Goal: Transaction & Acquisition: Purchase product/service

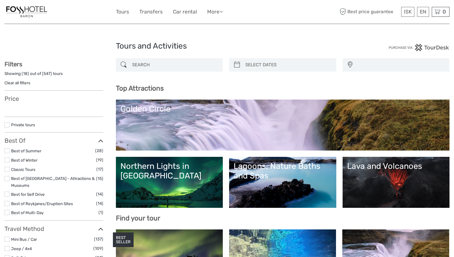
select select
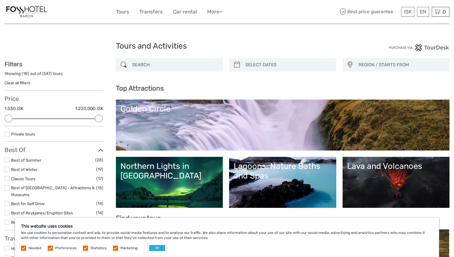
click at [31, 169] on link "Best of Winter" at bounding box center [24, 169] width 26 height 5
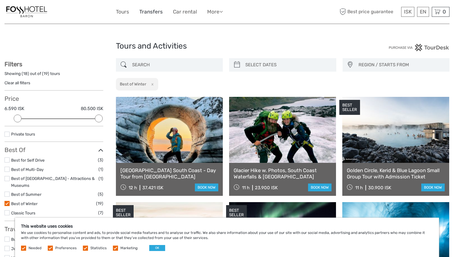
click at [150, 13] on link "Transfers" at bounding box center [150, 11] width 23 height 9
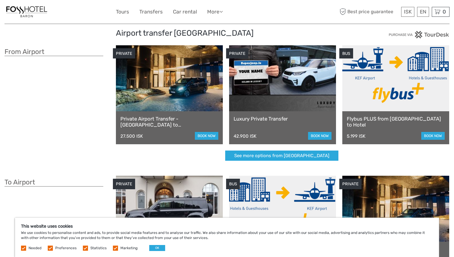
scroll to position [4, 0]
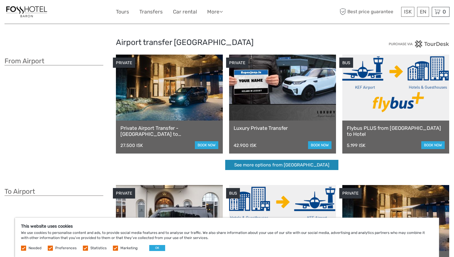
click at [297, 166] on link "See more options from Keflavík airport" at bounding box center [281, 165] width 113 height 10
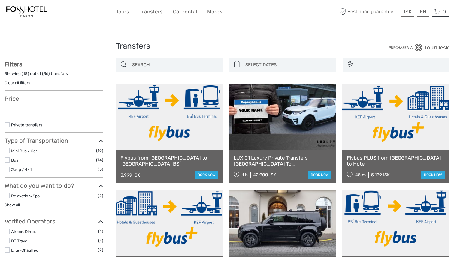
select select
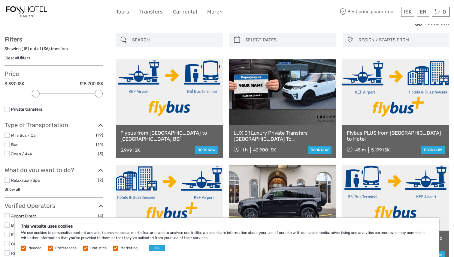
scroll to position [26, 0]
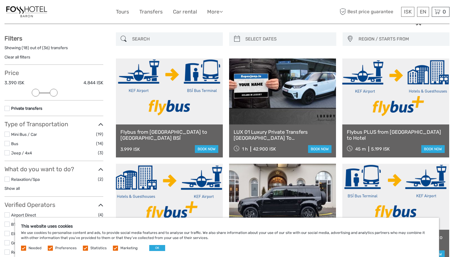
drag, startPoint x: 99, startPoint y: 94, endPoint x: 56, endPoint y: 89, distance: 43.1
click at [56, 89] on div "Price 3.390 ISK 4.844 ISK Clear" at bounding box center [53, 84] width 99 height 31
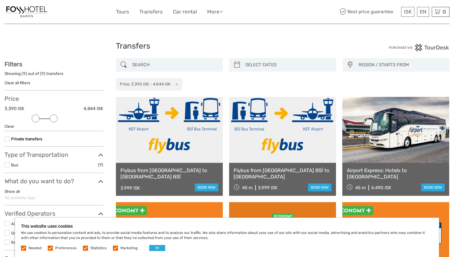
click at [179, 85] on button "x" at bounding box center [175, 84] width 8 height 6
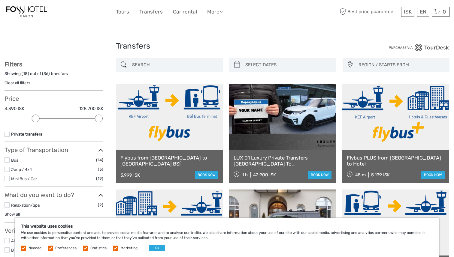
type input "02/10/2025"
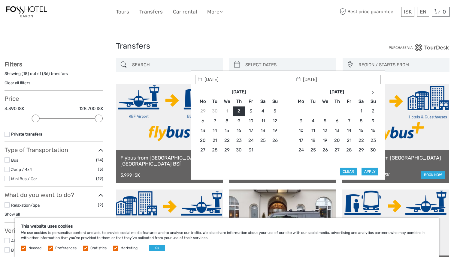
click at [259, 68] on input "search" at bounding box center [288, 65] width 90 height 10
type input "11/11/2025"
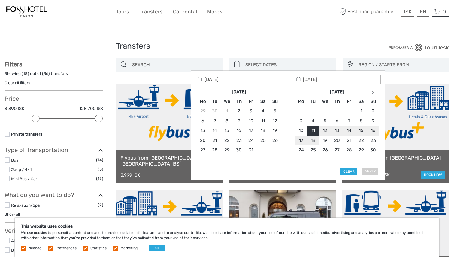
type input "11/11/2025"
click at [373, 171] on button "Apply" at bounding box center [369, 172] width 17 height 8
type input "11/11/2025 - 11/11/2025"
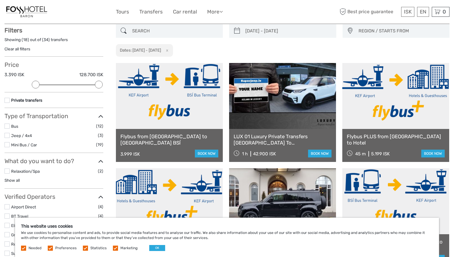
scroll to position [34, 0]
click at [426, 154] on link "book now" at bounding box center [432, 154] width 23 height 8
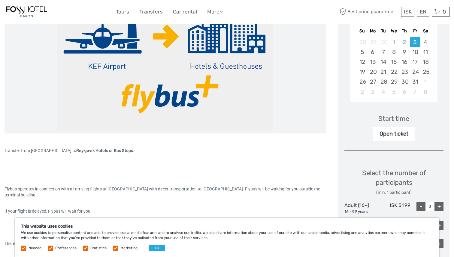
scroll to position [80, 0]
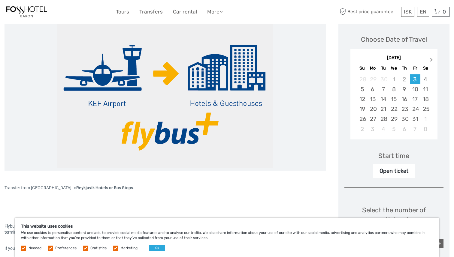
click at [431, 60] on span "Next Month" at bounding box center [431, 61] width 0 height 9
click at [383, 100] on div "11" at bounding box center [383, 99] width 10 height 10
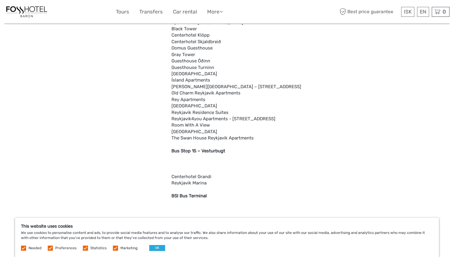
scroll to position [1509, 0]
click at [159, 250] on button "OK" at bounding box center [157, 248] width 16 height 6
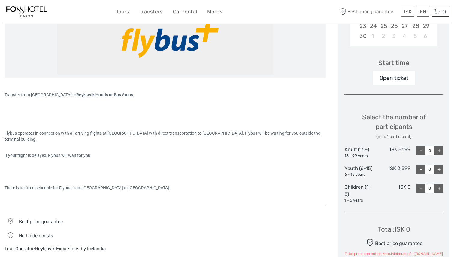
scroll to position [163, 0]
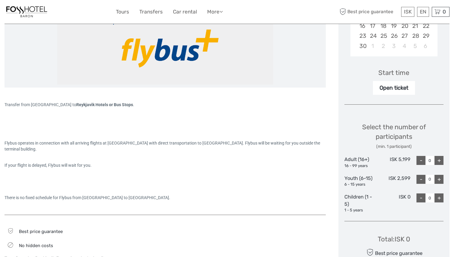
click at [441, 160] on div "+" at bounding box center [438, 160] width 9 height 9
click at [439, 160] on div "+" at bounding box center [438, 160] width 9 height 9
type input "2"
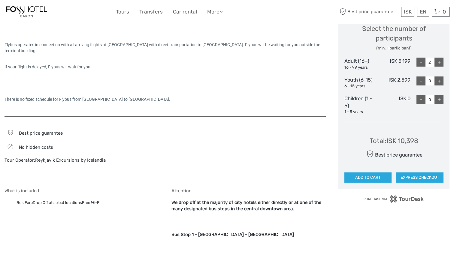
scroll to position [310, 0]
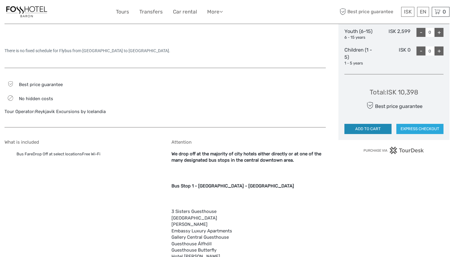
click at [376, 131] on button "ADD TO CART" at bounding box center [367, 129] width 47 height 10
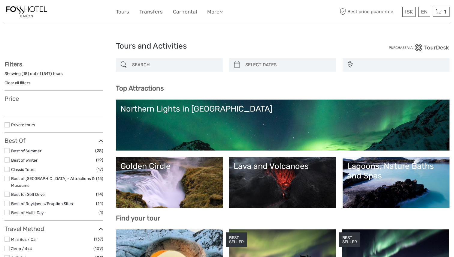
select select
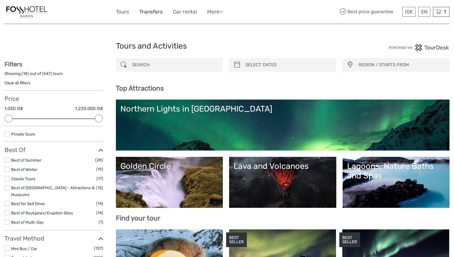
click at [142, 11] on link "Transfers" at bounding box center [150, 11] width 23 height 9
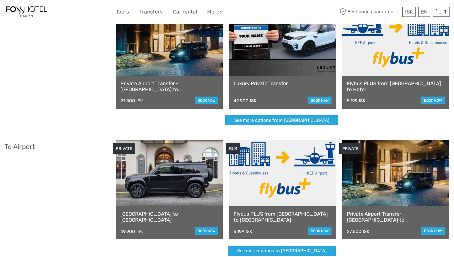
scroll to position [53, 0]
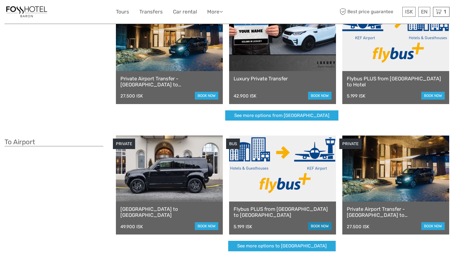
click at [310, 225] on link "book now" at bounding box center [319, 226] width 23 height 8
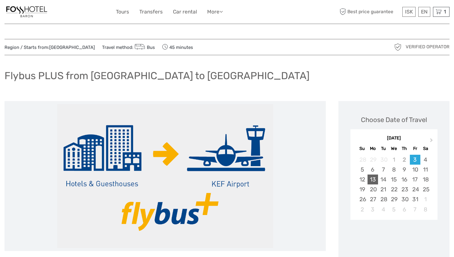
click at [371, 181] on div "13" at bounding box center [372, 180] width 10 height 10
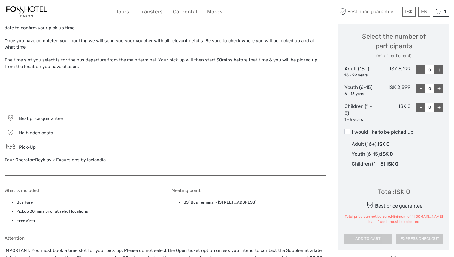
scroll to position [253, 0]
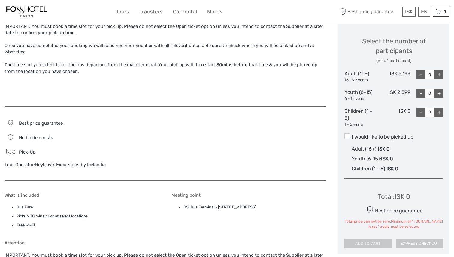
click at [439, 74] on div "+" at bounding box center [438, 74] width 9 height 9
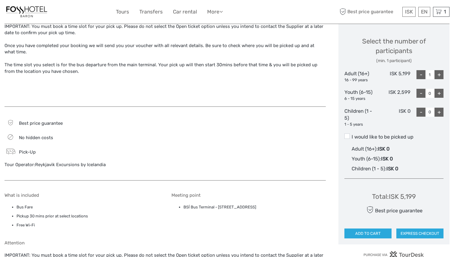
click at [439, 74] on div "+" at bounding box center [438, 74] width 9 height 9
type input "2"
click at [346, 137] on span at bounding box center [346, 135] width 5 height 5
click at [351, 135] on input "I would like to be picked up" at bounding box center [351, 135] width 0 height 0
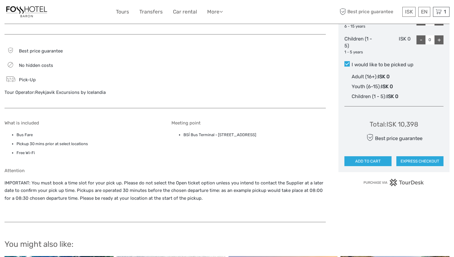
scroll to position [334, 0]
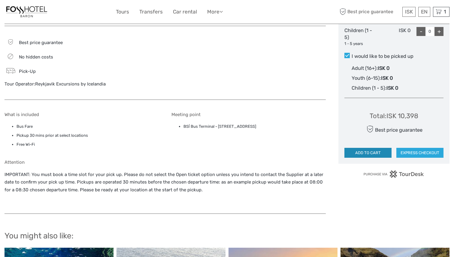
click at [359, 153] on button "ADD TO CART" at bounding box center [367, 153] width 47 height 10
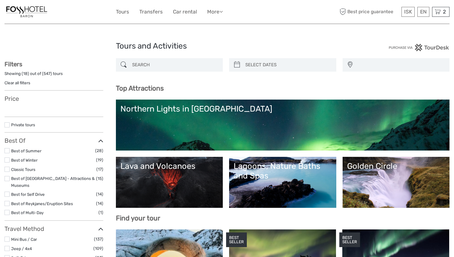
select select
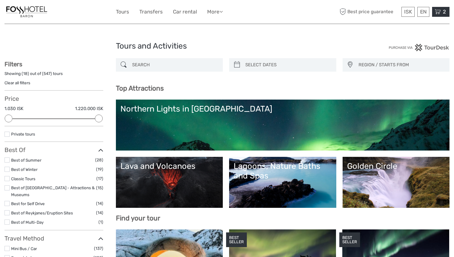
click at [437, 12] on icon at bounding box center [437, 11] width 6 height 7
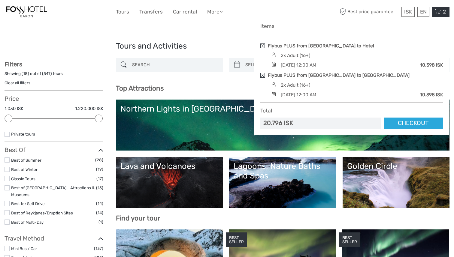
click at [295, 95] on div "Monday, 13 October 2025 - 12:00 AM" at bounding box center [297, 94] width 35 height 7
click at [405, 125] on link "Checkout" at bounding box center [412, 123] width 59 height 11
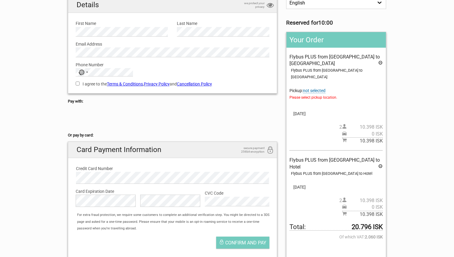
scroll to position [57, 0]
click at [322, 88] on span "not selected" at bounding box center [314, 90] width 22 height 5
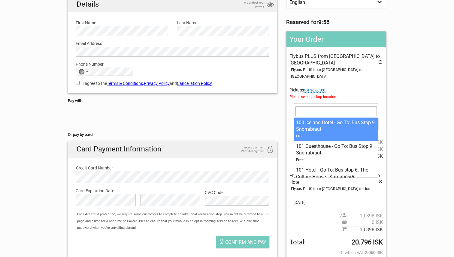
click at [321, 103] on span at bounding box center [336, 107] width 84 height 8
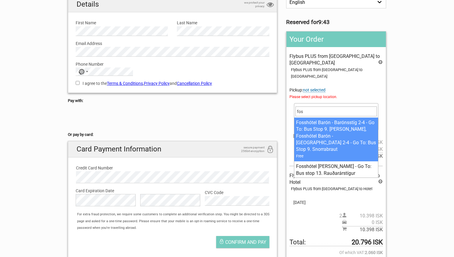
type input "fos"
select select "1093319"
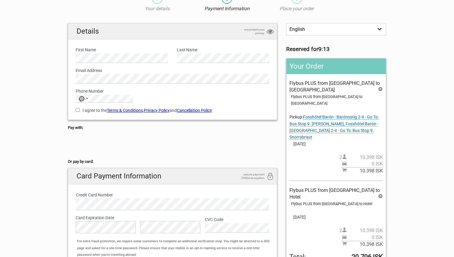
scroll to position [0, 0]
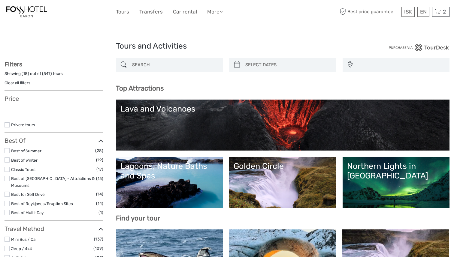
select select
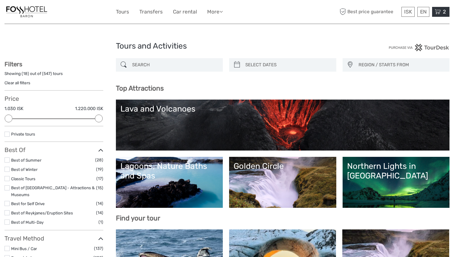
click at [438, 13] on icon at bounding box center [437, 11] width 6 height 7
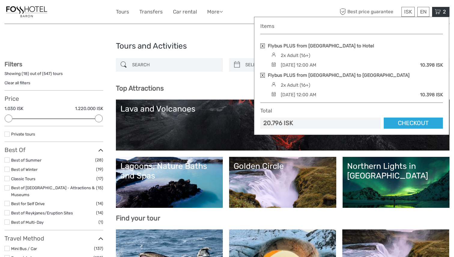
click at [262, 75] on link at bounding box center [262, 75] width 4 height 5
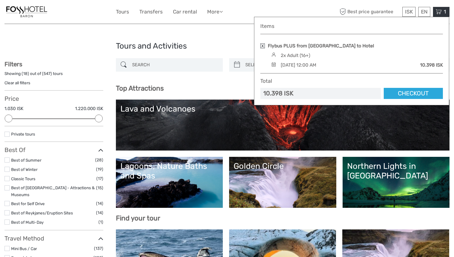
click at [262, 46] on link at bounding box center [262, 45] width 4 height 5
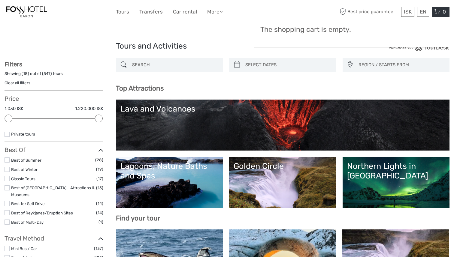
click at [148, 12] on link "Transfers" at bounding box center [150, 11] width 23 height 9
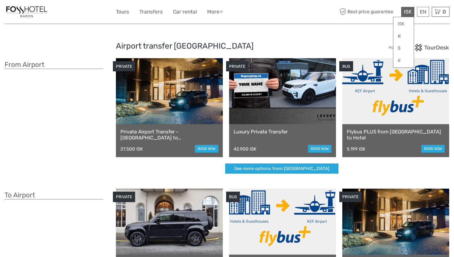
click at [408, 11] on span "ISK" at bounding box center [407, 12] width 8 height 6
click at [403, 47] on link "$" at bounding box center [403, 48] width 20 height 11
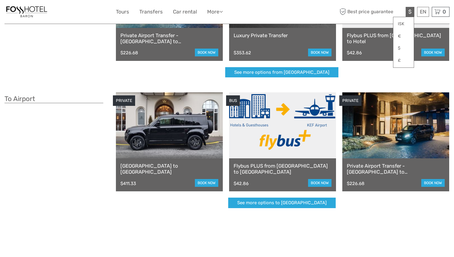
scroll to position [97, 0]
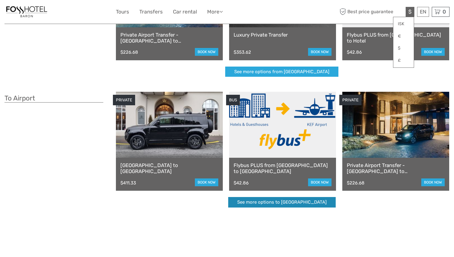
click at [300, 204] on link "See more options to [GEOGRAPHIC_DATA]" at bounding box center [281, 202] width 107 height 10
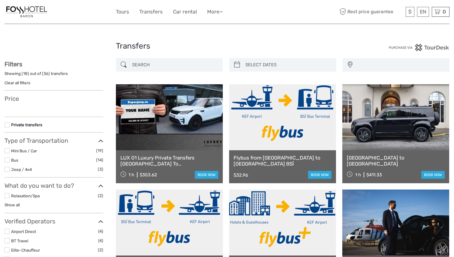
select select
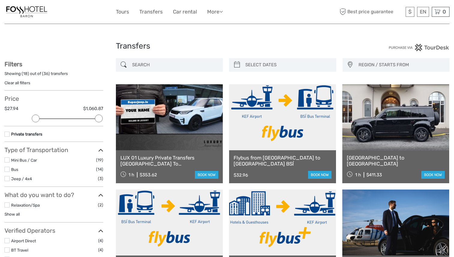
click at [278, 155] on link "Flybus from [GEOGRAPHIC_DATA] to [GEOGRAPHIC_DATA] BSÍ" at bounding box center [282, 161] width 98 height 12
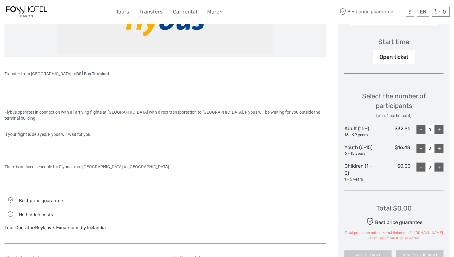
scroll to position [190, 0]
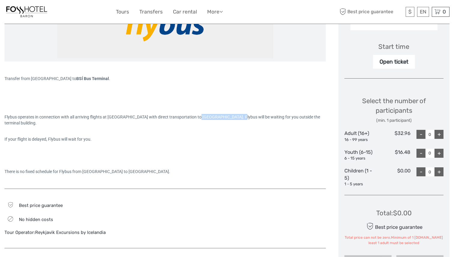
drag, startPoint x: 199, startPoint y: 117, endPoint x: 239, endPoint y: 117, distance: 40.5
click at [239, 117] on span "Flybus operates in connection with all arriving flights at [GEOGRAPHIC_DATA] wi…" at bounding box center [162, 120] width 316 height 11
click at [441, 133] on div "+" at bounding box center [438, 134] width 9 height 9
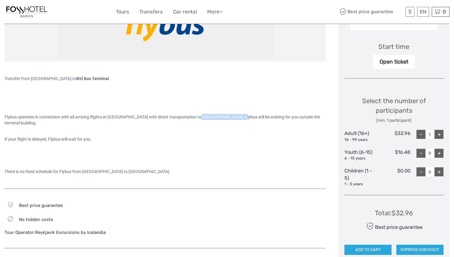
click at [441, 133] on div "+" at bounding box center [438, 134] width 9 height 9
type input "2"
click at [355, 252] on button "ADD TO CART" at bounding box center [367, 250] width 47 height 10
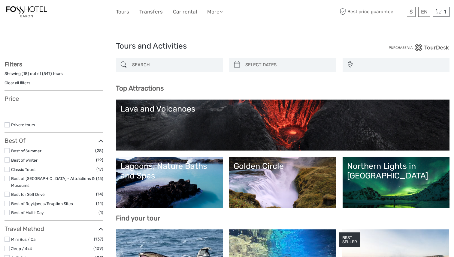
select select
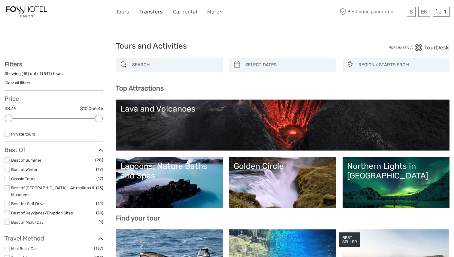
click at [151, 11] on link "Transfers" at bounding box center [150, 11] width 23 height 9
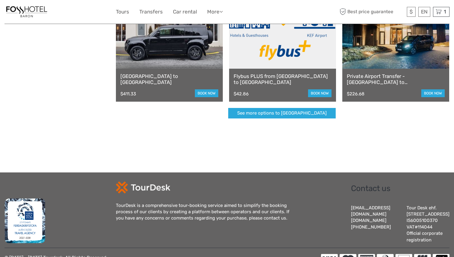
scroll to position [191, 0]
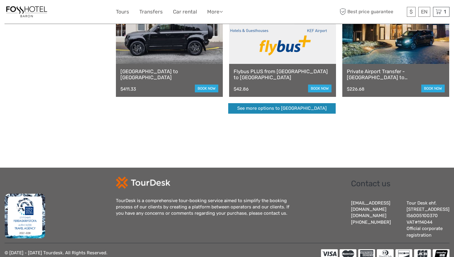
click at [264, 111] on link "See more options to Keflavík airport" at bounding box center [281, 108] width 107 height 10
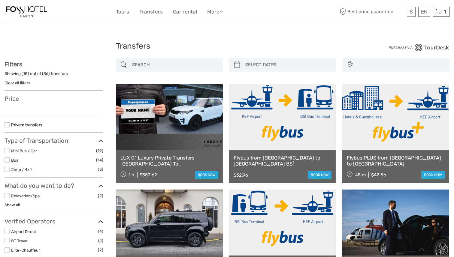
select select
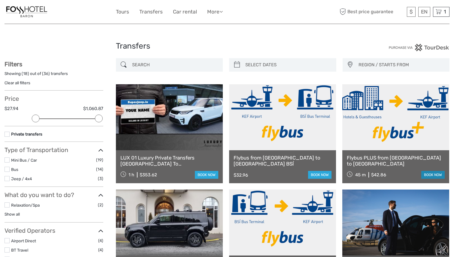
click at [434, 175] on link "book now" at bounding box center [432, 175] width 23 height 8
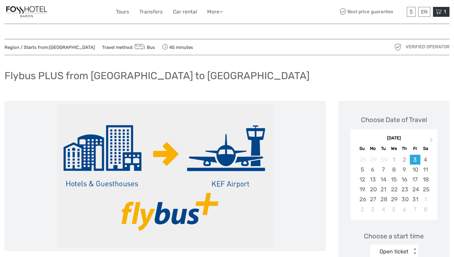
click at [436, 11] on icon at bounding box center [438, 11] width 6 height 7
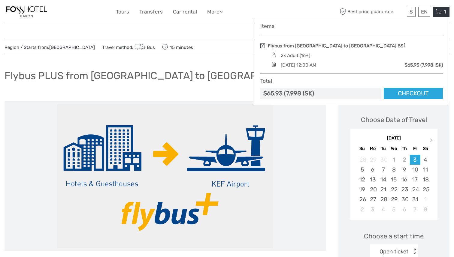
click at [261, 46] on link at bounding box center [262, 45] width 4 height 5
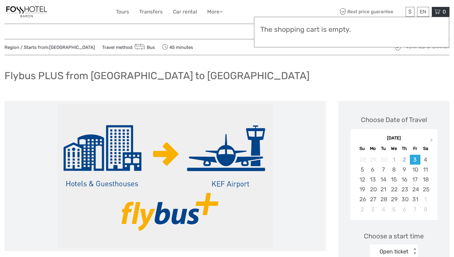
click at [148, 16] on div "$ ISK € $ £ EN English Español Deutsch Tours Transfers Car rental More Travel A…" at bounding box center [227, 11] width 222 height 15
click at [148, 14] on link "Transfers" at bounding box center [150, 11] width 23 height 9
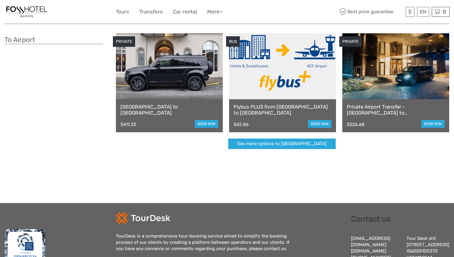
scroll to position [159, 0]
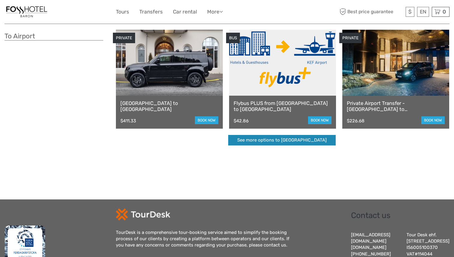
click at [254, 142] on link "See more options to Keflavík airport" at bounding box center [281, 140] width 107 height 10
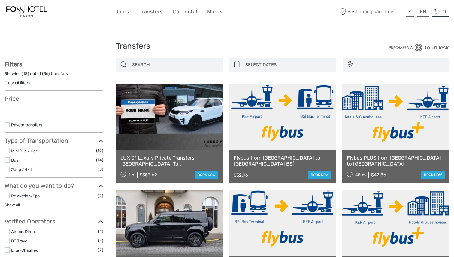
select select
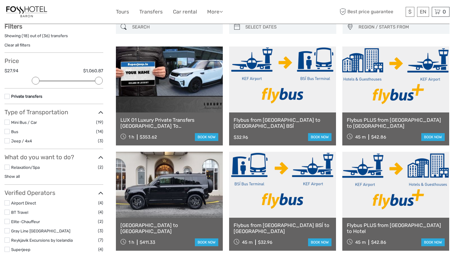
scroll to position [35, 0]
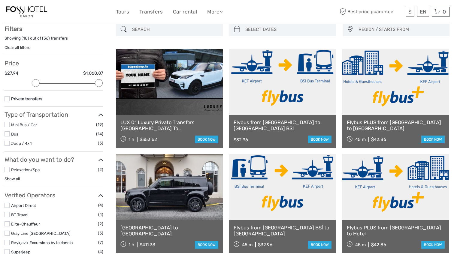
click at [282, 101] on link at bounding box center [282, 82] width 107 height 66
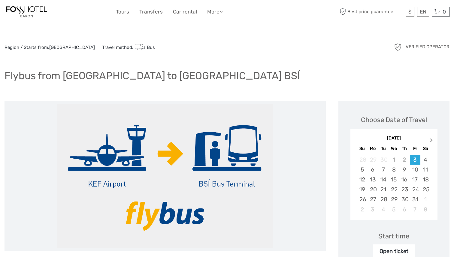
click at [429, 141] on button "Next Month" at bounding box center [432, 142] width 10 height 10
click at [385, 177] on div "11" at bounding box center [383, 180] width 10 height 10
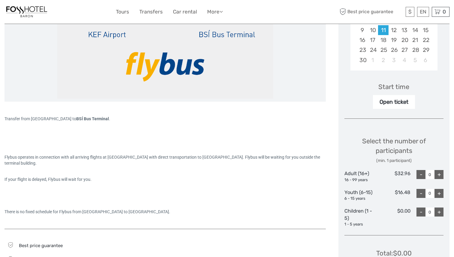
scroll to position [160, 0]
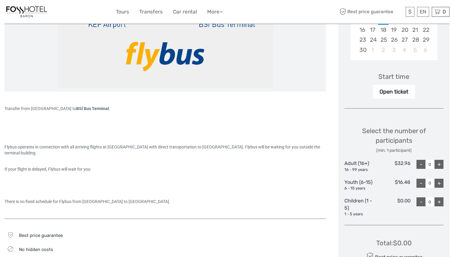
click at [439, 162] on div "+" at bounding box center [438, 164] width 9 height 9
type input "2"
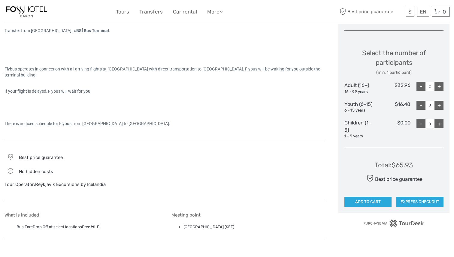
scroll to position [238, 0]
click at [373, 204] on button "ADD TO CART" at bounding box center [367, 201] width 47 height 10
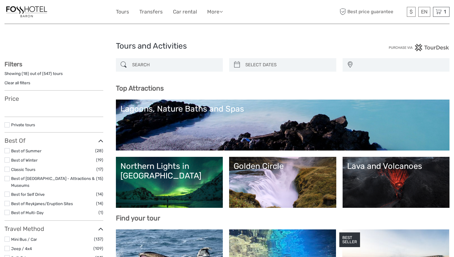
select select
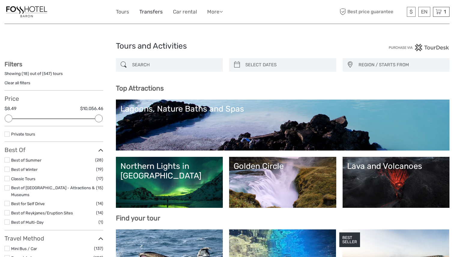
click at [156, 12] on link "Transfers" at bounding box center [150, 11] width 23 height 9
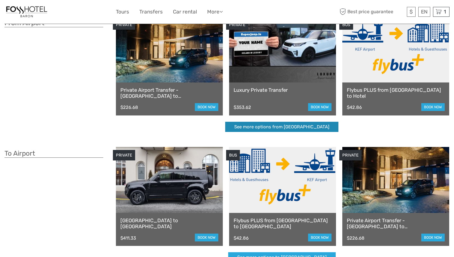
scroll to position [45, 0]
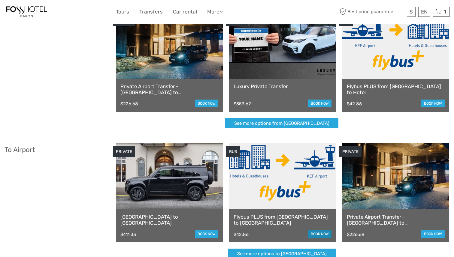
click at [319, 232] on link "book now" at bounding box center [319, 234] width 23 height 8
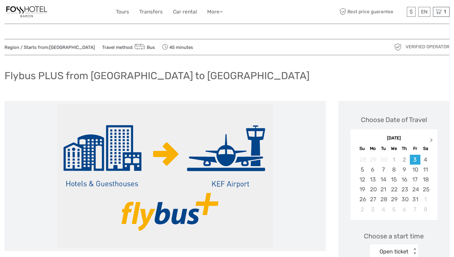
click at [431, 140] on span "Next Month" at bounding box center [431, 141] width 0 height 9
click at [405, 179] on div "13" at bounding box center [404, 180] width 10 height 10
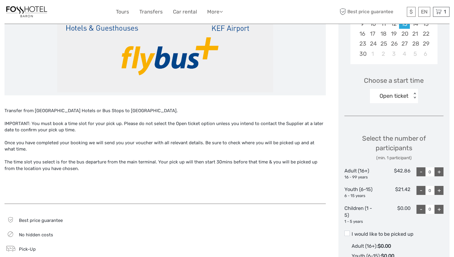
scroll to position [156, 0]
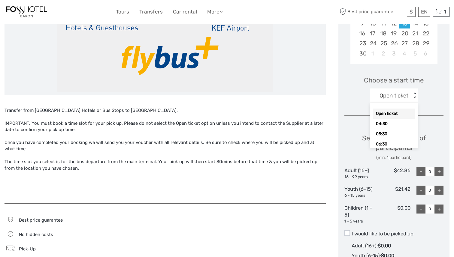
click at [413, 95] on div "< >" at bounding box center [414, 95] width 5 height 6
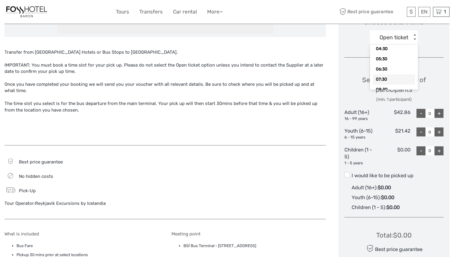
scroll to position [210, 0]
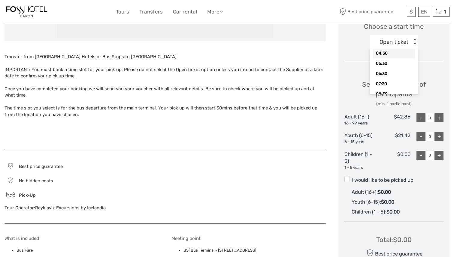
click at [379, 56] on div "04:30" at bounding box center [394, 53] width 42 height 10
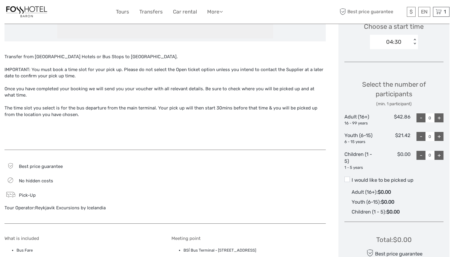
click at [438, 118] on div "+" at bounding box center [438, 117] width 9 height 9
click at [439, 118] on div "+" at bounding box center [438, 117] width 9 height 9
type input "2"
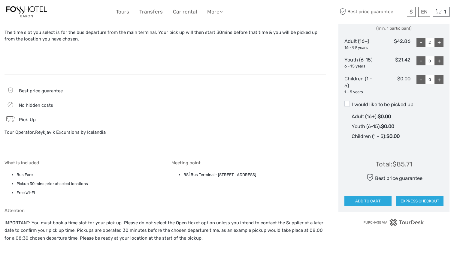
scroll to position [311, 0]
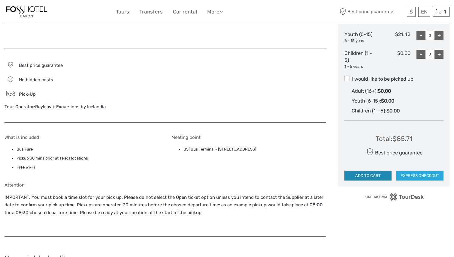
click at [369, 175] on button "ADD TO CART" at bounding box center [367, 176] width 47 height 10
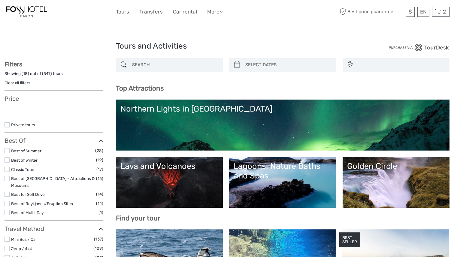
select select
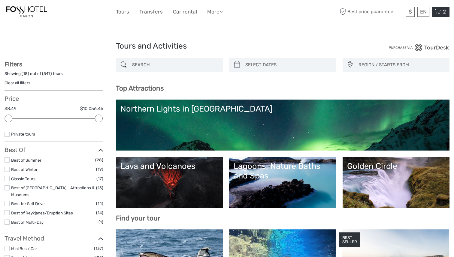
click at [437, 10] on icon at bounding box center [437, 11] width 6 height 7
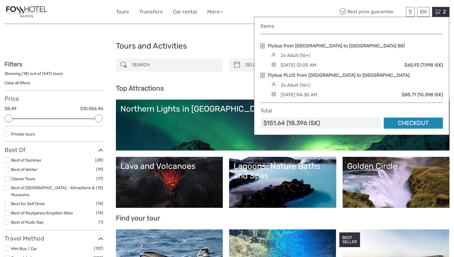
click at [410, 123] on link "Checkout" at bounding box center [412, 123] width 59 height 11
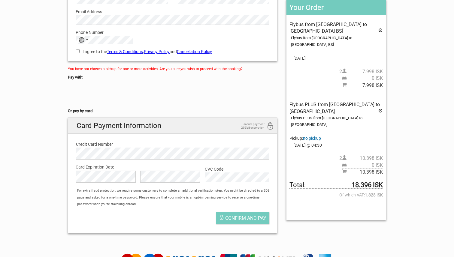
scroll to position [89, 0]
click at [311, 136] on span "no pickup" at bounding box center [312, 138] width 18 height 5
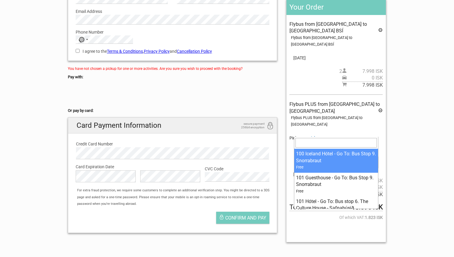
click at [315, 142] on span at bounding box center [336, 146] width 84 height 8
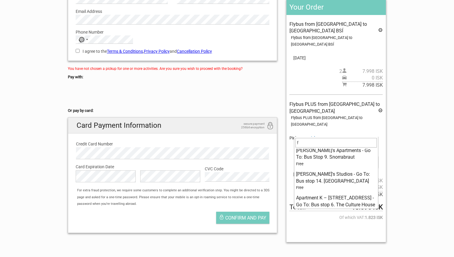
scroll to position [0, 0]
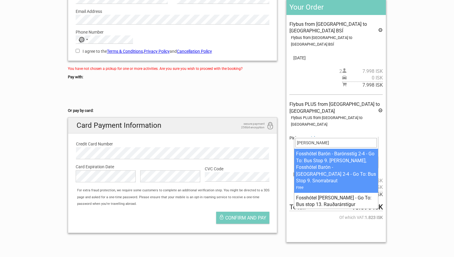
type input "[PERSON_NAME]"
select select "1093319"
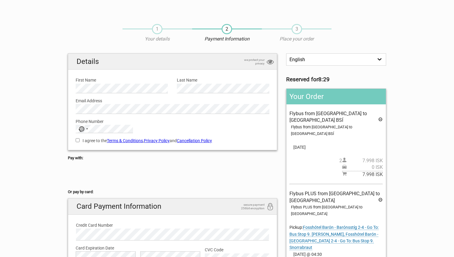
click at [157, 30] on span "1" at bounding box center [157, 29] width 10 height 10
click at [337, 192] on div "Flybus PLUS from [GEOGRAPHIC_DATA] to [GEOGRAPHIC_DATA] Flybus PLUS from [GEOGR…" at bounding box center [335, 237] width 93 height 94
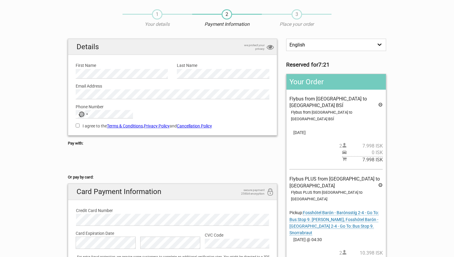
scroll to position [15, 0]
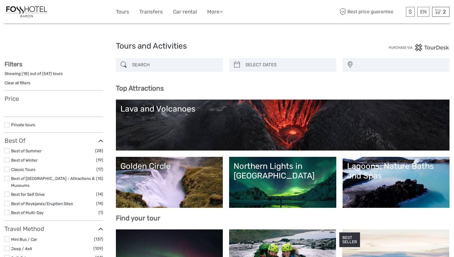
select select
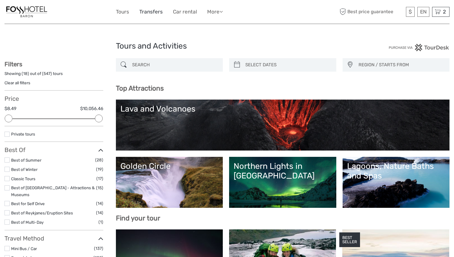
click at [153, 9] on link "Transfers" at bounding box center [150, 11] width 23 height 9
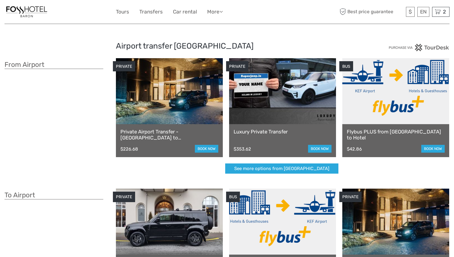
click at [265, 231] on link at bounding box center [282, 222] width 107 height 66
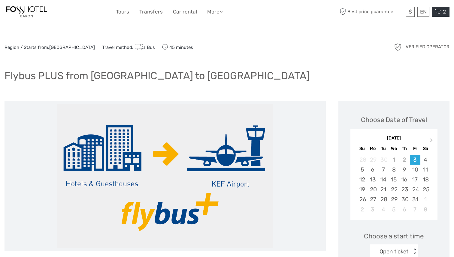
click at [439, 13] on icon at bounding box center [437, 11] width 6 height 7
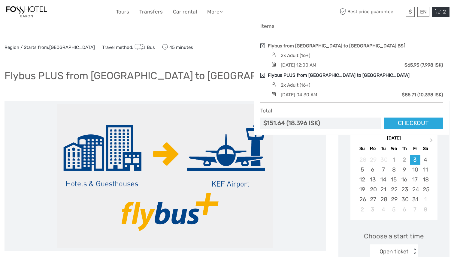
click at [314, 75] on link "Flybus PLUS from [GEOGRAPHIC_DATA] to [GEOGRAPHIC_DATA]" at bounding box center [339, 75] width 142 height 7
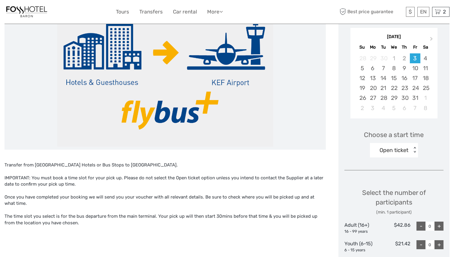
scroll to position [77, 0]
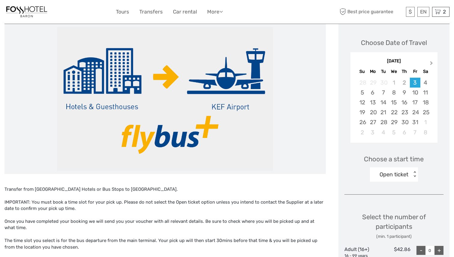
click at [431, 63] on span "Next Month" at bounding box center [431, 64] width 0 height 9
click at [404, 103] on div "13" at bounding box center [404, 102] width 10 height 10
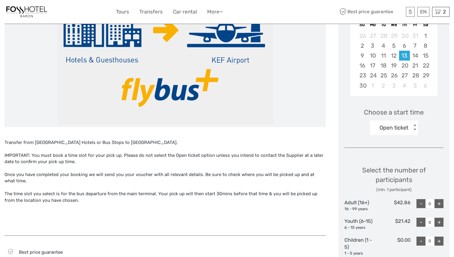
scroll to position [126, 0]
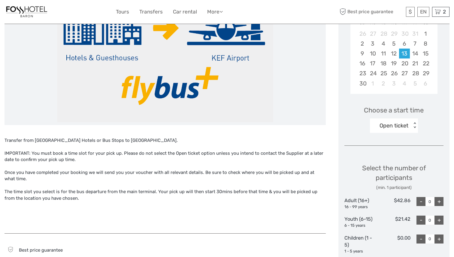
click at [440, 199] on div "+" at bounding box center [438, 201] width 9 height 9
type input "2"
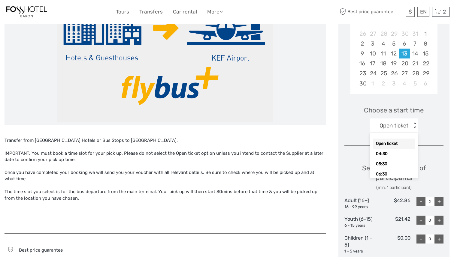
click at [409, 121] on div "Open ticket" at bounding box center [391, 125] width 42 height 9
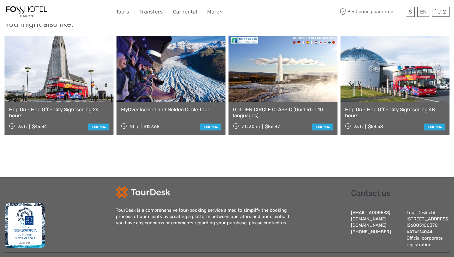
scroll to position [551, 0]
